Goal: Book appointment/travel/reservation

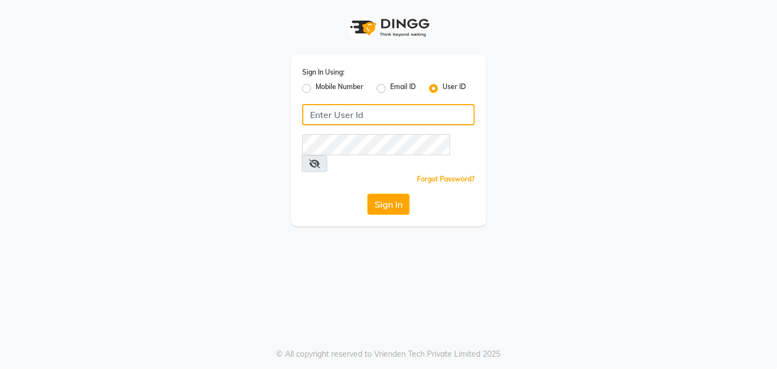
click at [322, 111] on input "Username" at bounding box center [388, 114] width 173 height 21
type input "[PERSON_NAME]"
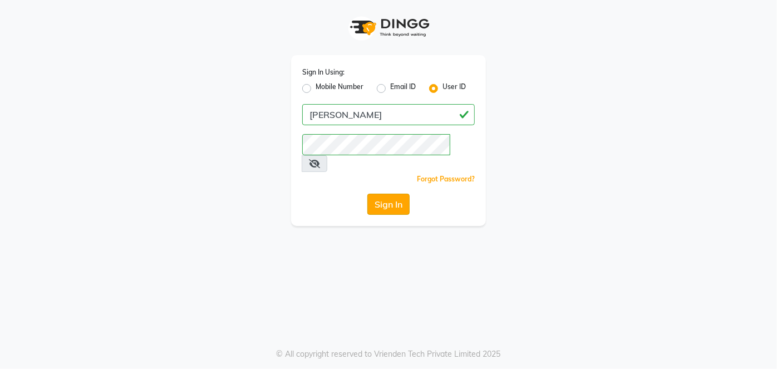
click at [383, 194] on button "Sign In" at bounding box center [389, 204] width 42 height 21
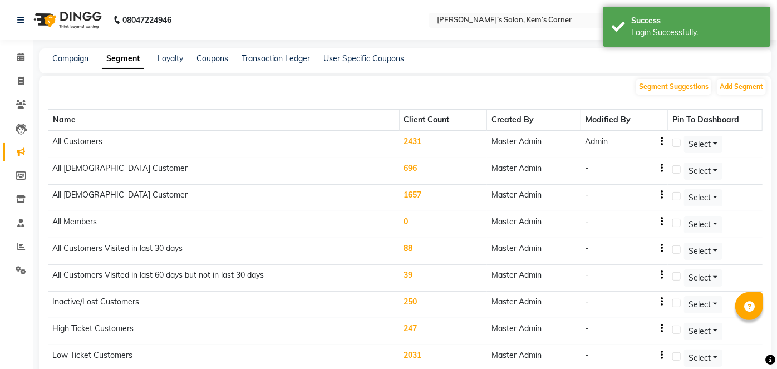
select select "en"
click at [473, 125] on th "Client Count" at bounding box center [438, 121] width 87 height 22
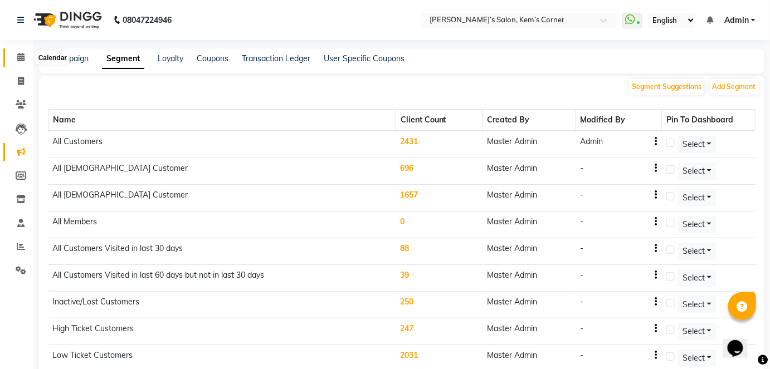
click at [16, 61] on span at bounding box center [20, 57] width 19 height 13
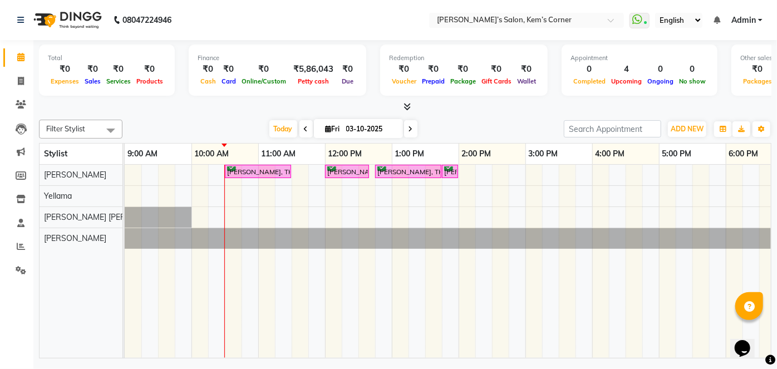
drag, startPoint x: 290, startPoint y: 167, endPoint x: 316, endPoint y: 158, distance: 28.2
click at [316, 158] on table "Stylist 9:00 AM 10:00 AM 11:00 AM 12:00 PM 1:00 PM 2:00 PM 3:00 PM 4:00 PM 5:00…" at bounding box center [405, 251] width 733 height 216
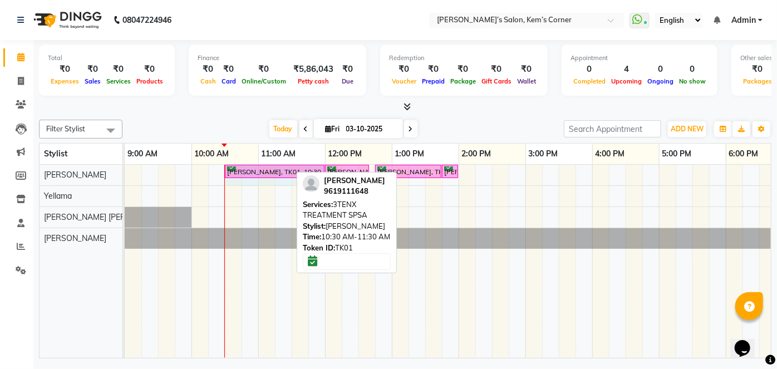
drag, startPoint x: 289, startPoint y: 167, endPoint x: 330, endPoint y: 168, distance: 40.7
click at [125, 169] on div "[PERSON_NAME], TK01, 10:30 AM-11:30 AM, 3TENX TREATMENT SPSA [PERSON_NAME], TK0…" at bounding box center [125, 174] width 0 height 19
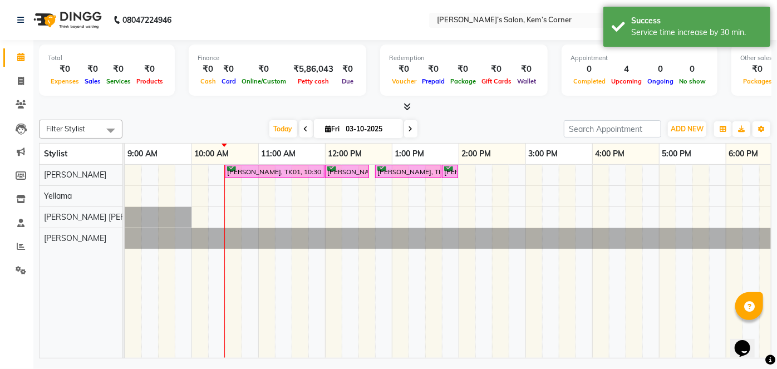
click at [533, 168] on div "[PERSON_NAME], TK01, 10:30 AM-12:00 PM, 3TENX TREATMENT SPSA [PERSON_NAME], TK0…" at bounding box center [559, 261] width 869 height 193
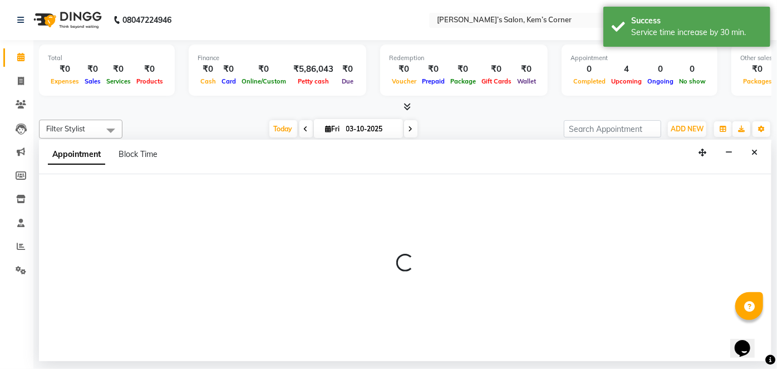
select select "50293"
select select "tentative"
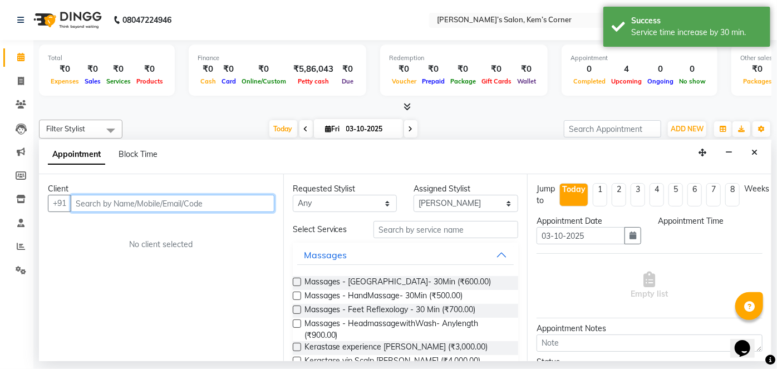
select select "900"
click at [153, 202] on input "text" at bounding box center [173, 203] width 204 height 17
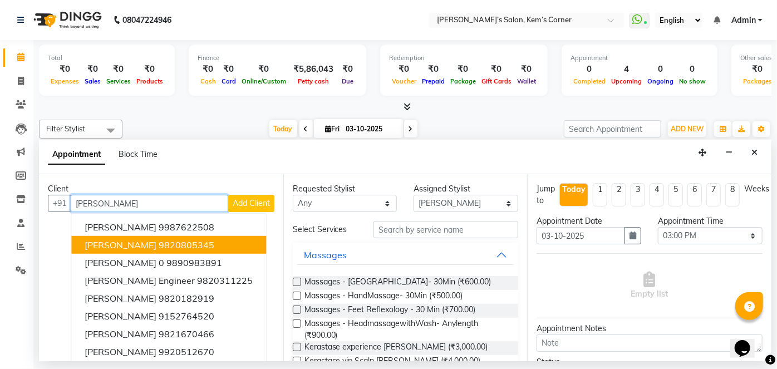
click at [178, 242] on ngb-highlight "9820805345" at bounding box center [187, 244] width 56 height 11
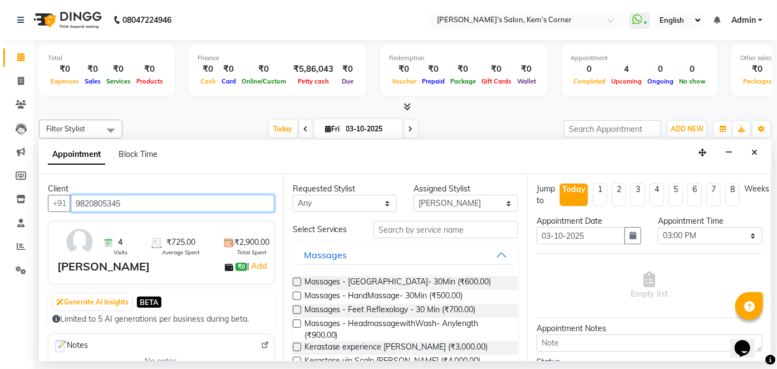
type input "9820805345"
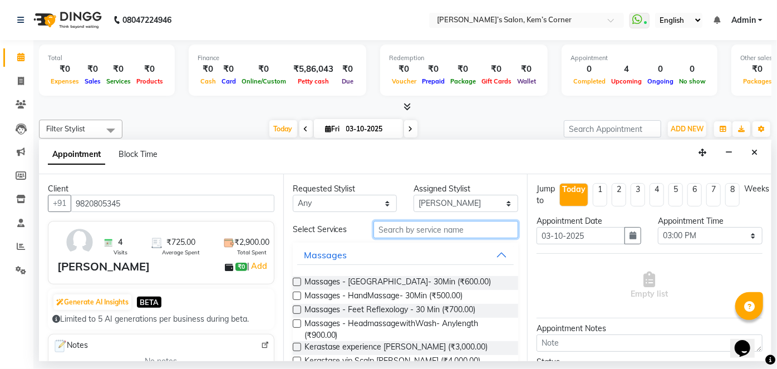
click at [410, 233] on input "text" at bounding box center [446, 229] width 145 height 17
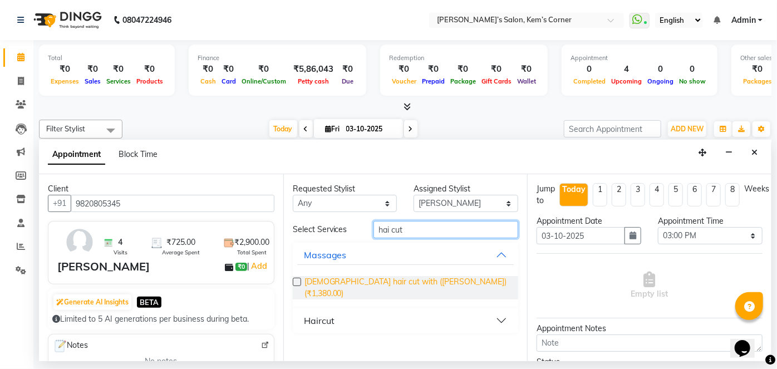
type input "hai cut"
click at [387, 285] on span "[DEMOGRAPHIC_DATA] hair cut with ([PERSON_NAME]) (₹1,380.00)" at bounding box center [407, 287] width 205 height 23
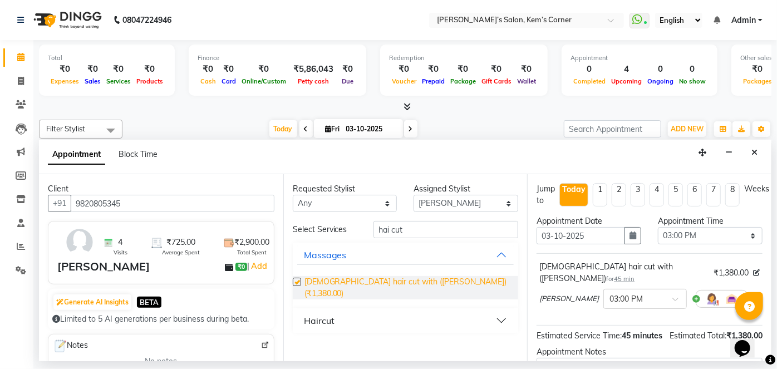
checkbox input "false"
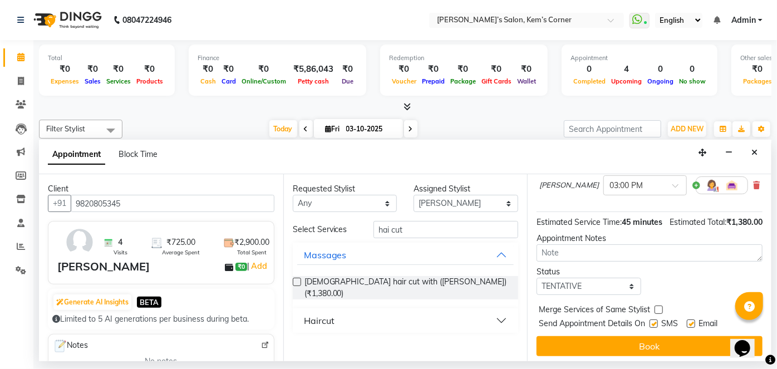
scroll to position [117, 0]
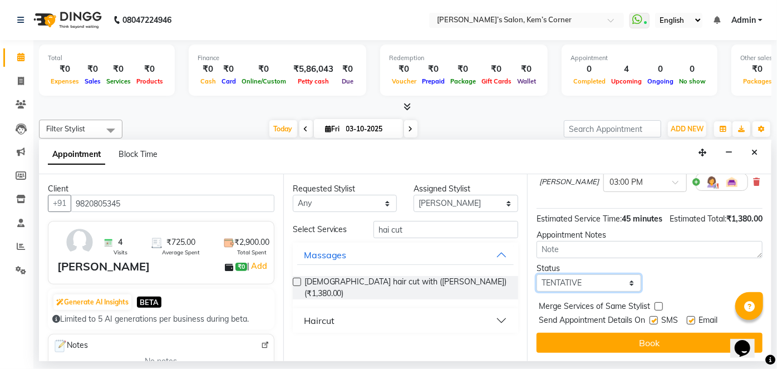
click at [618, 280] on select "Select TENTATIVE CONFIRM CHECK-IN UPCOMING" at bounding box center [589, 283] width 105 height 17
select select "confirm booking"
click at [537, 275] on select "Select TENTATIVE CONFIRM CHECK-IN UPCOMING" at bounding box center [589, 283] width 105 height 17
click at [600, 341] on button "Book" at bounding box center [650, 343] width 226 height 20
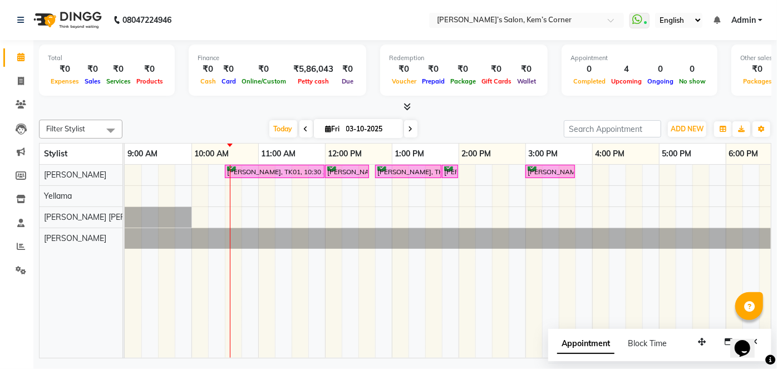
click at [353, 129] on input "03-10-2025" at bounding box center [371, 129] width 56 height 17
select select "10"
select select "2025"
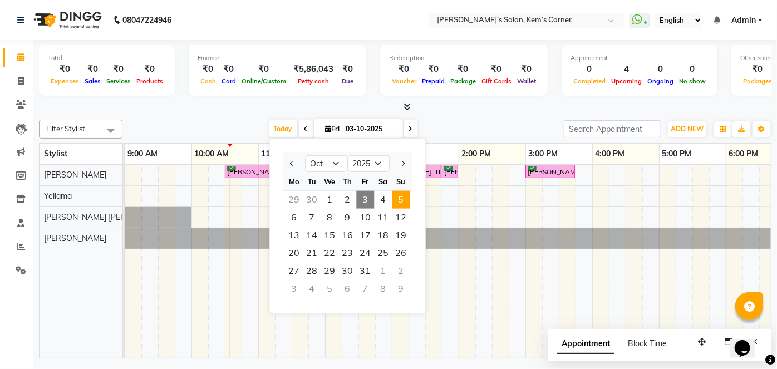
click at [404, 199] on span "5" at bounding box center [401, 200] width 18 height 18
type input "05-10-2025"
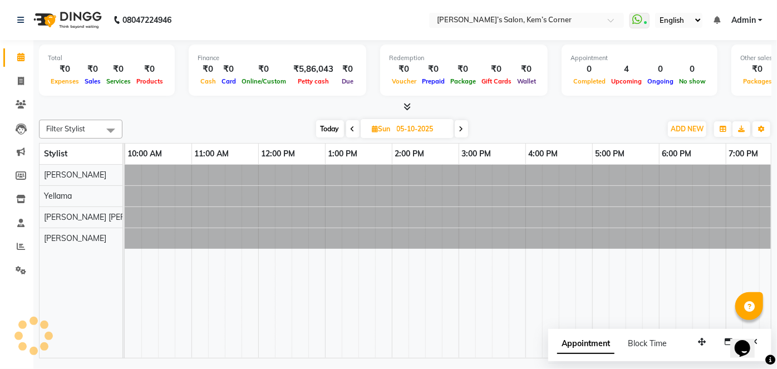
scroll to position [0, 67]
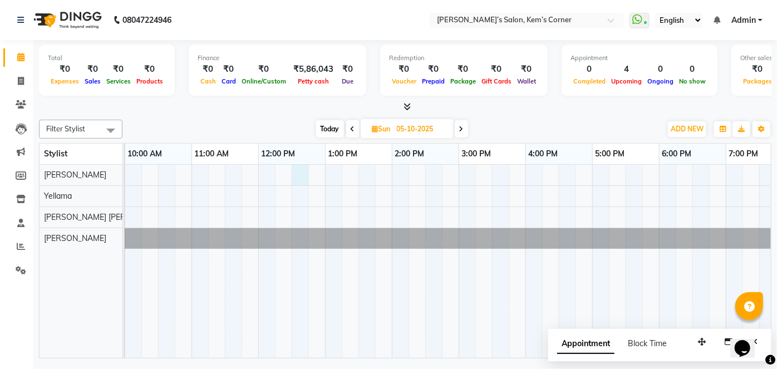
click at [296, 169] on div at bounding box center [492, 261] width 869 height 193
select select "50293"
select select "tentative"
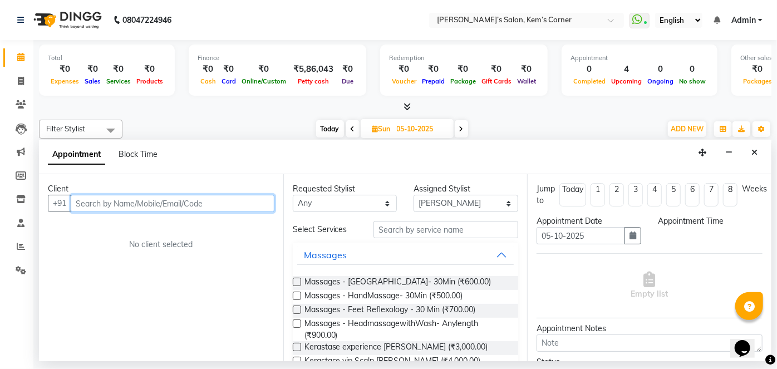
select select "750"
click at [159, 199] on input "text" at bounding box center [173, 203] width 204 height 17
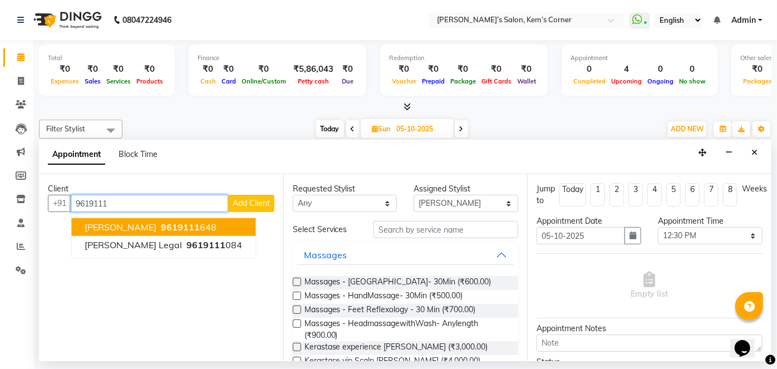
click at [224, 228] on button "[PERSON_NAME] 9619111 648" at bounding box center [163, 227] width 184 height 18
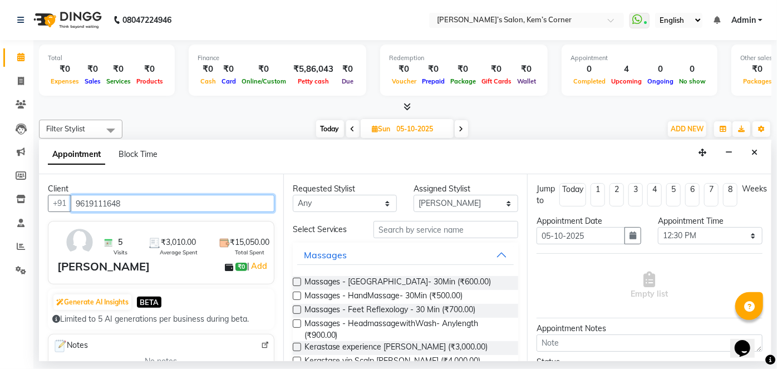
type input "9619111648"
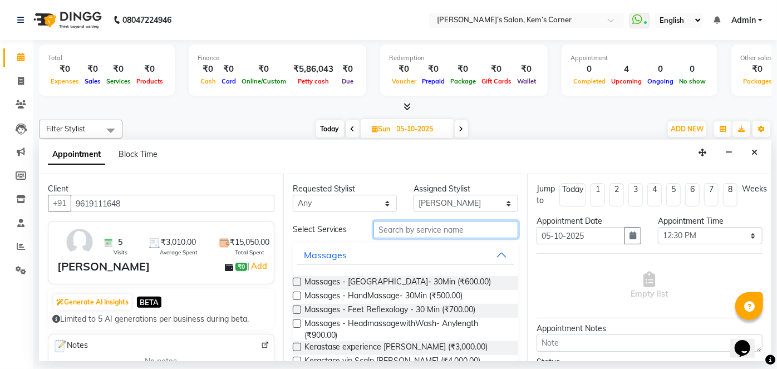
click at [411, 225] on input "text" at bounding box center [446, 229] width 145 height 17
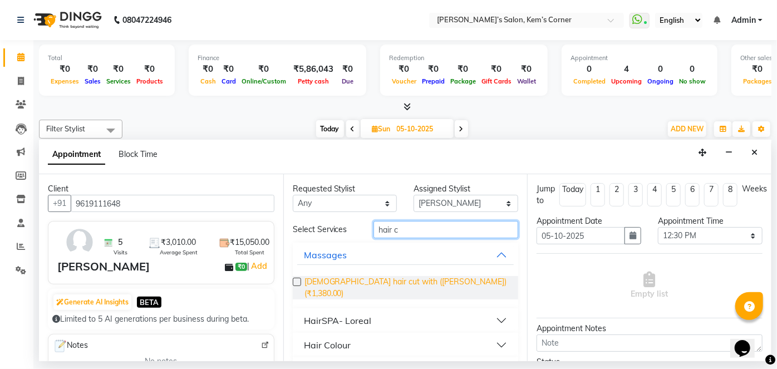
type input "hair c"
click at [399, 281] on span "[DEMOGRAPHIC_DATA] hair cut with ([PERSON_NAME]) (₹1,380.00)" at bounding box center [407, 287] width 205 height 23
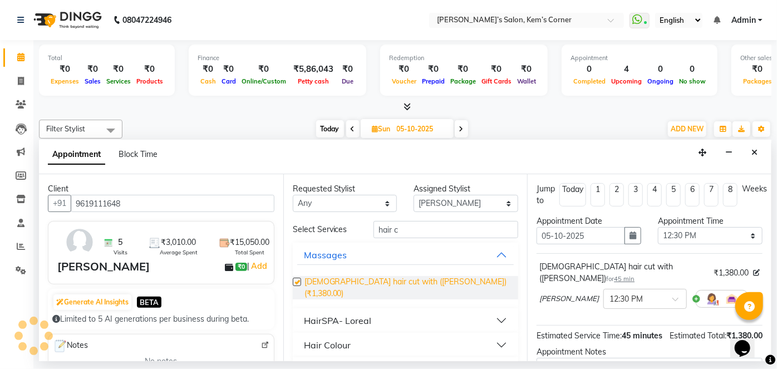
checkbox input "false"
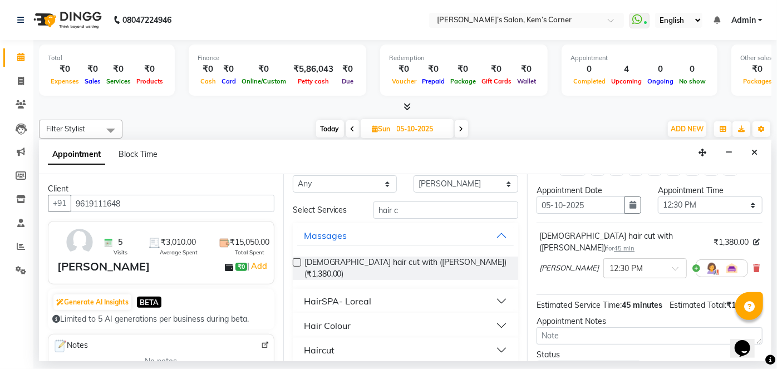
scroll to position [117, 0]
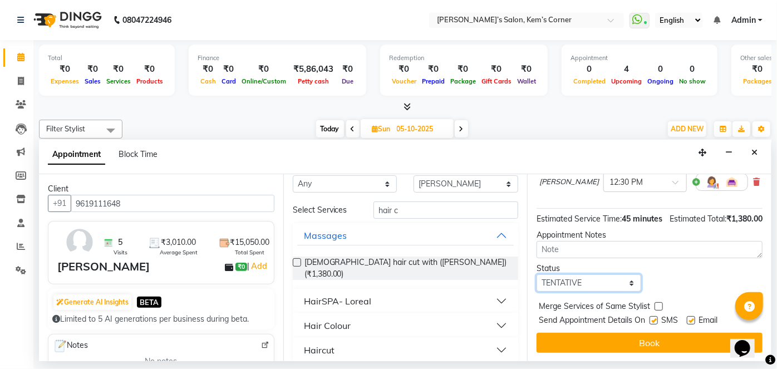
click at [614, 284] on select "Select TENTATIVE CONFIRM UPCOMING" at bounding box center [589, 283] width 105 height 17
select select "confirm booking"
click at [537, 275] on select "Select TENTATIVE CONFIRM UPCOMING" at bounding box center [589, 283] width 105 height 17
click at [600, 335] on button "Book" at bounding box center [650, 343] width 226 height 20
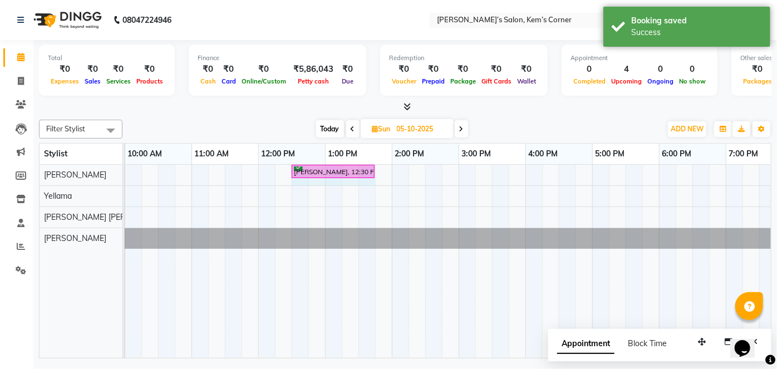
drag, startPoint x: 340, startPoint y: 170, endPoint x: 359, endPoint y: 170, distance: 19.5
click at [58, 170] on div "[PERSON_NAME], 12:30 PM-01:15 PM, [DEMOGRAPHIC_DATA] hair cut with ([PERSON_NAM…" at bounding box center [58, 174] width 0 height 19
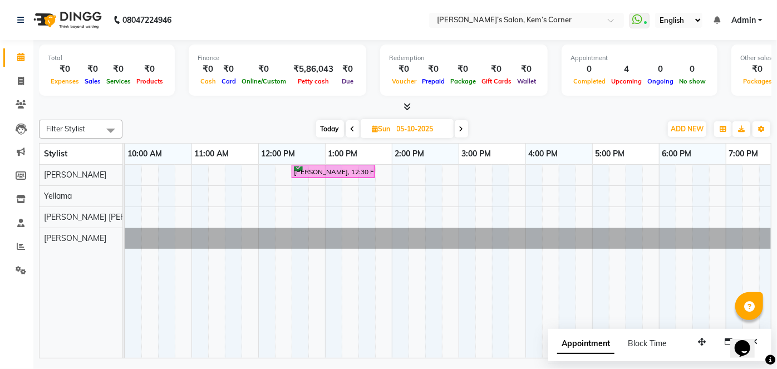
drag, startPoint x: 55, startPoint y: 330, endPoint x: 198, endPoint y: 151, distance: 228.6
click at [128, 256] on tr "[PERSON_NAME] [PERSON_NAME] [PERSON_NAME], 12:30 PM-01:45 PM, [DEMOGRAPHIC_DATA…" at bounding box center [406, 262] width 732 height 194
